Goal: Information Seeking & Learning: Stay updated

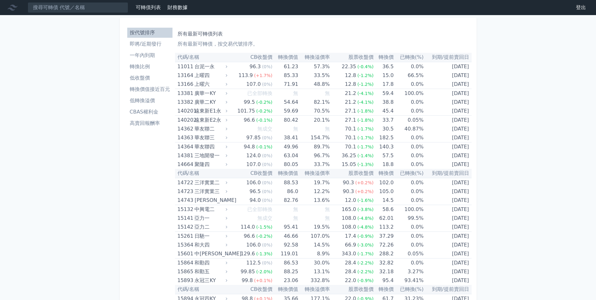
click at [153, 46] on li "即將/近期發行" at bounding box center [149, 44] width 45 height 8
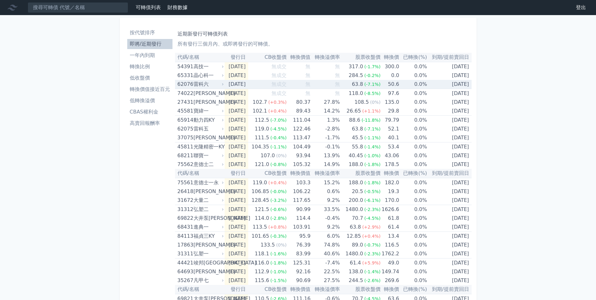
click at [227, 84] on td "[DATE]" at bounding box center [236, 84] width 23 height 9
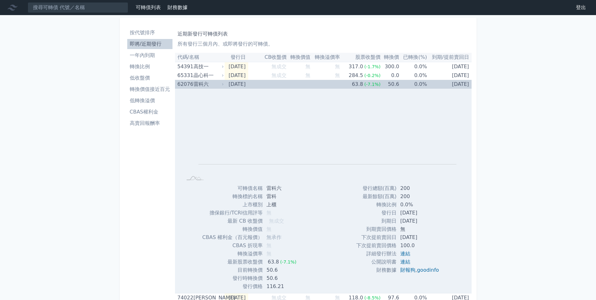
click at [227, 84] on td "[DATE]" at bounding box center [236, 84] width 23 height 9
